Goal: Information Seeking & Learning: Learn about a topic

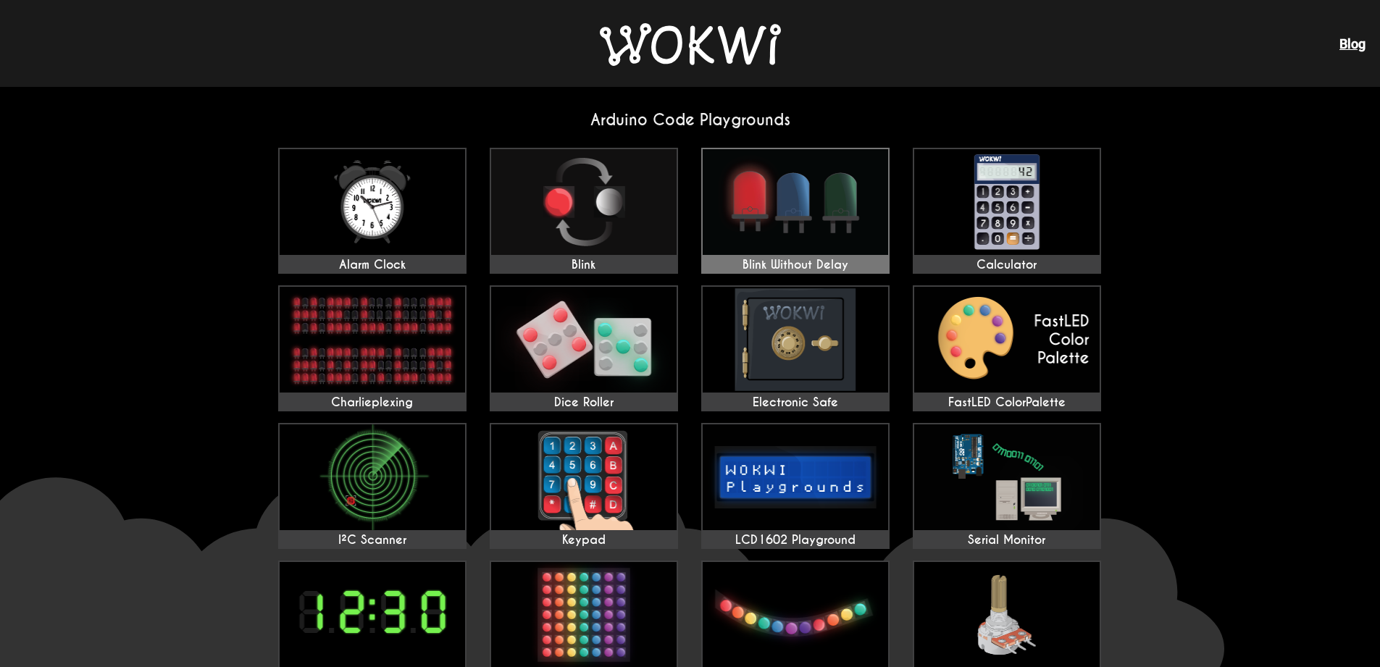
click at [802, 198] on img at bounding box center [795, 202] width 185 height 106
